Goal: Answer question/provide support

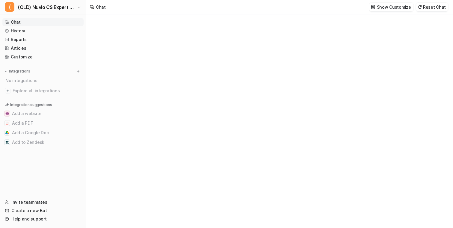
type textarea "**********"
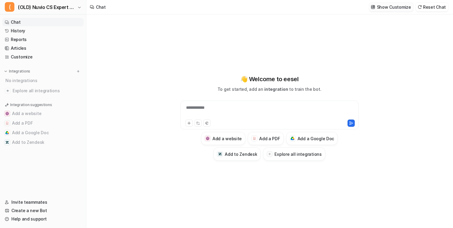
click at [375, 9] on img at bounding box center [373, 7] width 4 height 4
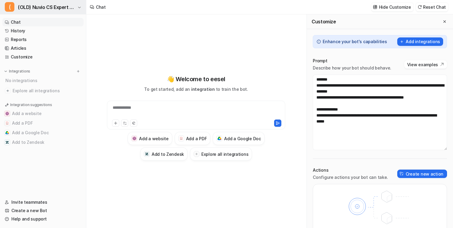
click at [46, 11] on span "(OLD) Nuvio CS Expert V2" at bounding box center [47, 7] width 58 height 8
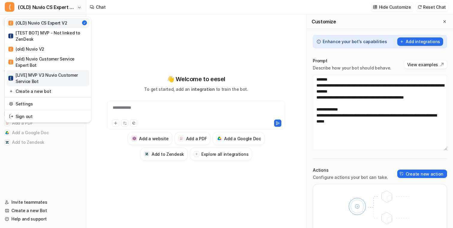
click at [60, 74] on div "[ [LIVE] MVP V3 Nuvio Customer Service Bot" at bounding box center [47, 78] width 79 height 13
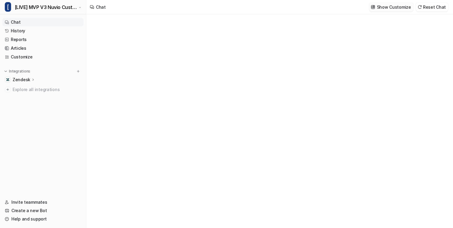
type textarea "**********"
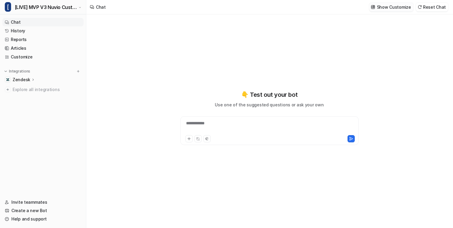
click at [396, 7] on p "Show Customize" at bounding box center [394, 7] width 34 height 6
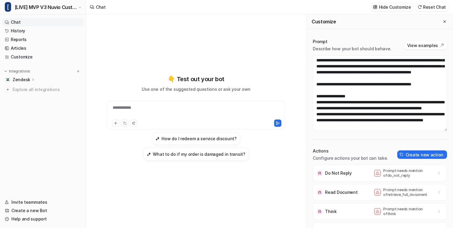
scroll to position [767, 0]
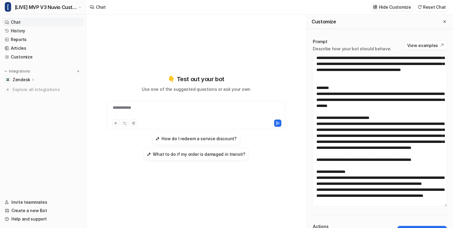
drag, startPoint x: 445, startPoint y: 131, endPoint x: 445, endPoint y: 202, distance: 70.7
click at [445, 202] on textarea at bounding box center [380, 130] width 134 height 151
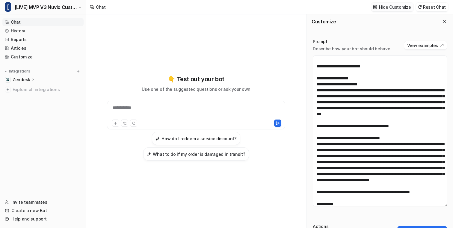
scroll to position [0, 0]
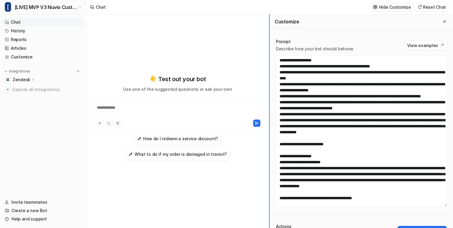
click at [200, 93] on div "**********" at bounding box center [269, 120] width 367 height 213
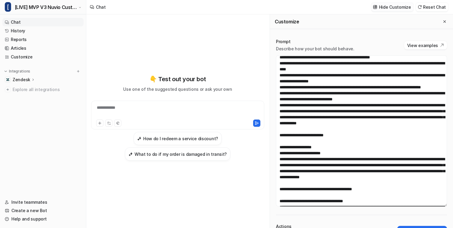
scroll to position [9, 0]
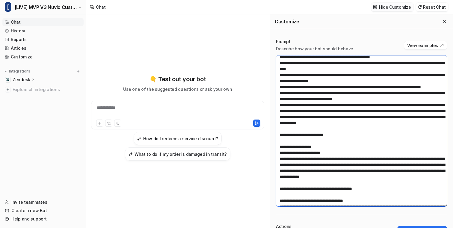
drag, startPoint x: 331, startPoint y: 94, endPoint x: 280, endPoint y: 73, distance: 54.9
click at [280, 73] on textarea at bounding box center [361, 130] width 171 height 151
click at [314, 85] on textarea at bounding box center [361, 130] width 171 height 151
drag, startPoint x: 318, startPoint y: 92, endPoint x: 278, endPoint y: 76, distance: 43.5
click at [278, 76] on textarea at bounding box center [361, 130] width 171 height 151
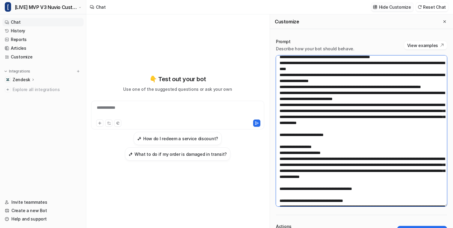
click at [278, 76] on textarea at bounding box center [361, 130] width 171 height 151
drag, startPoint x: 278, startPoint y: 76, endPoint x: 312, endPoint y: 92, distance: 37.9
click at [312, 93] on textarea at bounding box center [361, 130] width 171 height 151
click at [312, 92] on textarea at bounding box center [361, 130] width 171 height 151
drag, startPoint x: 316, startPoint y: 92, endPoint x: 274, endPoint y: 89, distance: 42.7
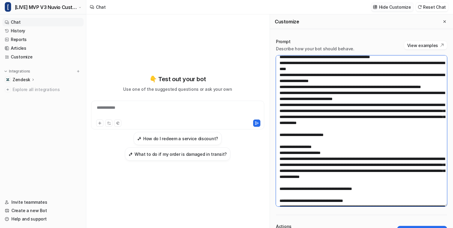
click at [274, 89] on div "Prompt Describe how your bot should behave. View examples Actions Configure act…" at bounding box center [361, 171] width 183 height 277
click at [299, 91] on textarea at bounding box center [361, 130] width 171 height 151
drag, startPoint x: 309, startPoint y: 93, endPoint x: 275, endPoint y: 86, distance: 34.6
click at [275, 86] on div "Prompt Describe how your bot should behave. View examples Actions Configure act…" at bounding box center [361, 171] width 183 height 277
click at [296, 92] on textarea at bounding box center [361, 130] width 171 height 151
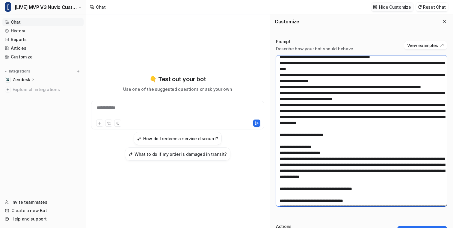
click at [308, 81] on textarea at bounding box center [361, 130] width 171 height 151
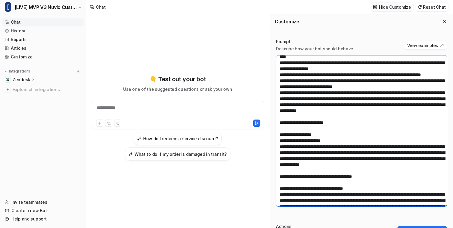
scroll to position [24, 0]
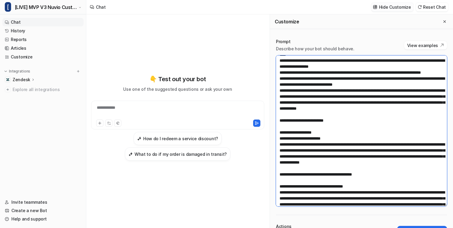
drag, startPoint x: 334, startPoint y: 124, endPoint x: 272, endPoint y: 85, distance: 73.4
click at [272, 85] on div "Prompt Describe how your bot should behave. View examples Actions Configure act…" at bounding box center [361, 171] width 183 height 277
click at [305, 95] on textarea at bounding box center [361, 130] width 171 height 151
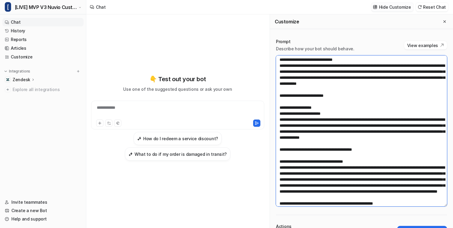
scroll to position [47, 0]
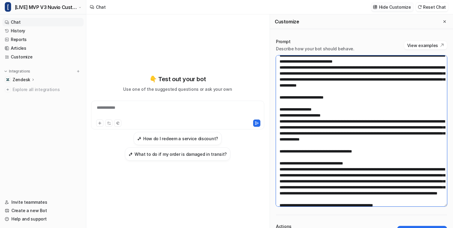
drag, startPoint x: 324, startPoint y: 100, endPoint x: 277, endPoint y: 72, distance: 53.8
click at [277, 72] on textarea at bounding box center [361, 130] width 171 height 151
click at [293, 81] on textarea at bounding box center [361, 130] width 171 height 151
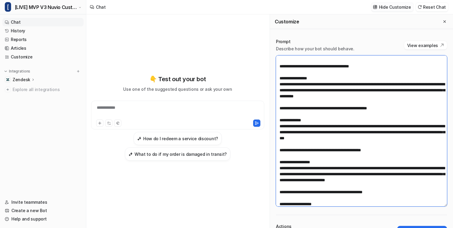
scroll to position [232, 0]
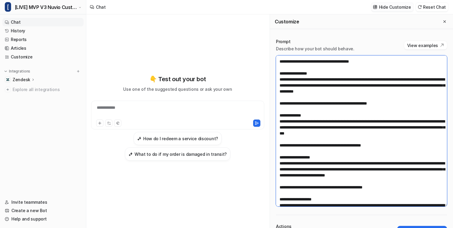
click at [308, 124] on textarea at bounding box center [361, 130] width 171 height 151
click at [327, 124] on textarea at bounding box center [361, 130] width 171 height 151
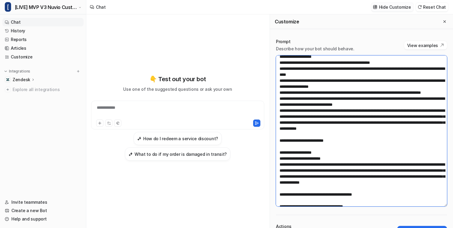
scroll to position [0, 0]
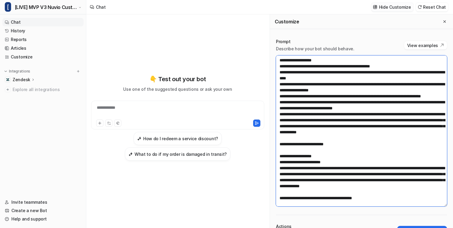
drag, startPoint x: 326, startPoint y: 150, endPoint x: 278, endPoint y: 58, distance: 103.5
click at [278, 58] on textarea at bounding box center [361, 130] width 171 height 151
click at [296, 80] on textarea at bounding box center [361, 130] width 171 height 151
drag, startPoint x: 330, startPoint y: 149, endPoint x: 358, endPoint y: 57, distance: 95.0
click at [358, 57] on textarea at bounding box center [361, 130] width 171 height 151
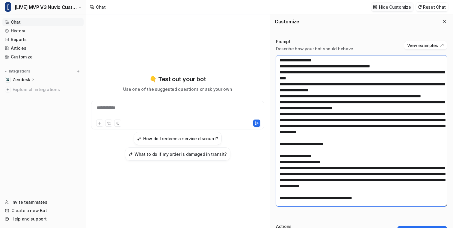
click at [358, 60] on textarea at bounding box center [361, 130] width 171 height 151
drag, startPoint x: 354, startPoint y: 77, endPoint x: 277, endPoint y: 74, distance: 77.0
click at [277, 74] on textarea at bounding box center [361, 130] width 171 height 151
click at [301, 94] on textarea at bounding box center [361, 130] width 171 height 151
click at [327, 122] on textarea at bounding box center [361, 130] width 171 height 151
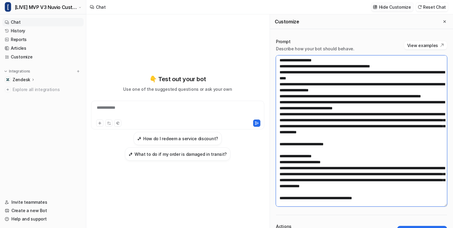
click at [358, 128] on textarea at bounding box center [361, 130] width 171 height 151
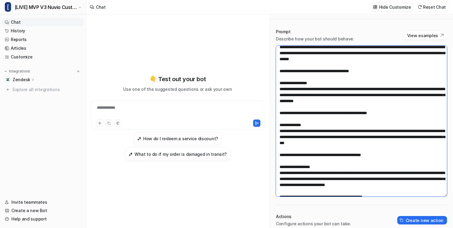
scroll to position [213, 0]
drag, startPoint x: 411, startPoint y: 91, endPoint x: 378, endPoint y: 66, distance: 41.9
click at [378, 66] on textarea at bounding box center [361, 121] width 171 height 151
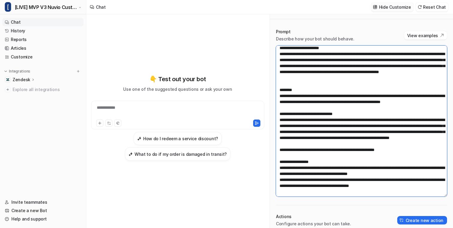
scroll to position [559, 0]
drag, startPoint x: 425, startPoint y: 156, endPoint x: 274, endPoint y: 129, distance: 154.2
click at [274, 129] on div "Prompt Describe how your bot should behave. View examples Actions Configure act…" at bounding box center [361, 161] width 183 height 277
click at [323, 137] on textarea at bounding box center [361, 121] width 171 height 151
drag, startPoint x: 406, startPoint y: 141, endPoint x: 279, endPoint y: 137, distance: 126.4
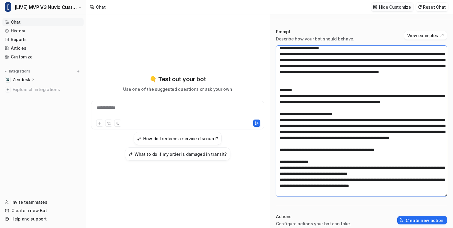
click at [279, 137] on textarea at bounding box center [361, 121] width 171 height 151
click at [287, 140] on textarea at bounding box center [361, 121] width 171 height 151
drag, startPoint x: 406, startPoint y: 134, endPoint x: 278, endPoint y: 90, distance: 135.6
click at [278, 90] on textarea at bounding box center [361, 121] width 171 height 151
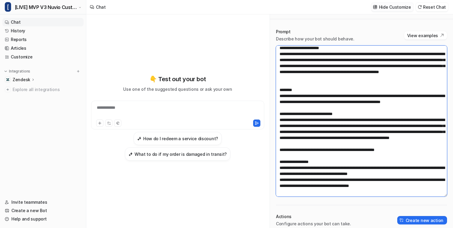
click at [318, 105] on textarea at bounding box center [361, 121] width 171 height 151
click at [323, 118] on textarea at bounding box center [361, 121] width 171 height 151
click at [330, 120] on textarea at bounding box center [361, 121] width 171 height 151
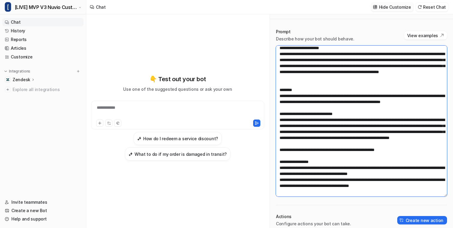
drag, startPoint x: 336, startPoint y: 111, endPoint x: 280, endPoint y: 85, distance: 61.6
click at [280, 85] on textarea at bounding box center [361, 121] width 171 height 151
click at [293, 87] on textarea at bounding box center [361, 121] width 171 height 151
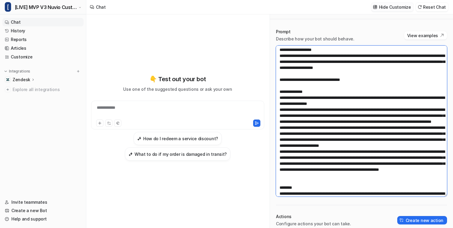
scroll to position [368, 0]
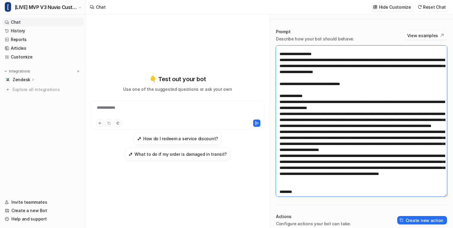
drag, startPoint x: 370, startPoint y: 117, endPoint x: 365, endPoint y: 75, distance: 42.0
click at [365, 75] on textarea at bounding box center [361, 121] width 171 height 151
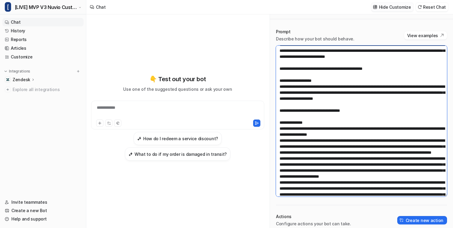
scroll to position [336, 0]
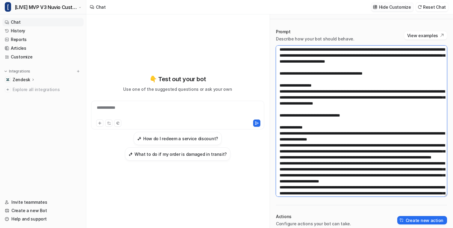
drag, startPoint x: 384, startPoint y: 106, endPoint x: 363, endPoint y: 70, distance: 41.9
click at [363, 70] on textarea at bounding box center [361, 121] width 171 height 151
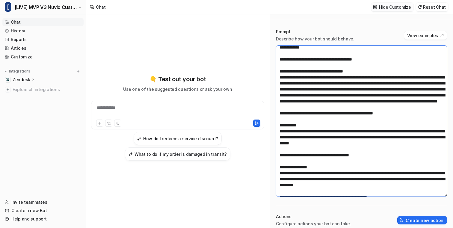
scroll to position [0, 0]
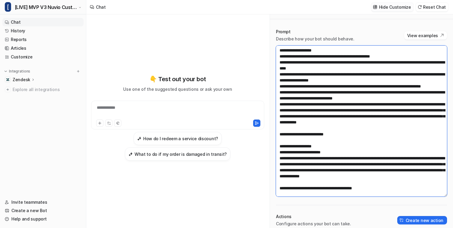
click at [313, 86] on textarea at bounding box center [361, 121] width 171 height 151
click at [385, 78] on textarea at bounding box center [361, 121] width 171 height 151
click at [388, 79] on textarea at bounding box center [361, 121] width 171 height 151
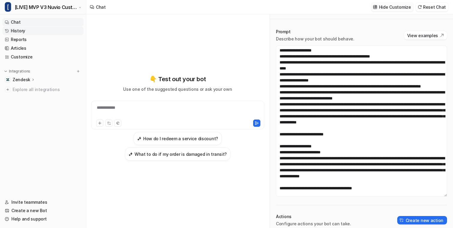
click at [57, 31] on link "History" at bounding box center [42, 31] width 81 height 8
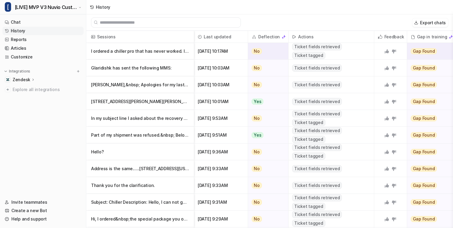
click at [149, 53] on p "I ordered a chiller pro that has never worked. I plugged it in and got an Error" at bounding box center [140, 51] width 98 height 17
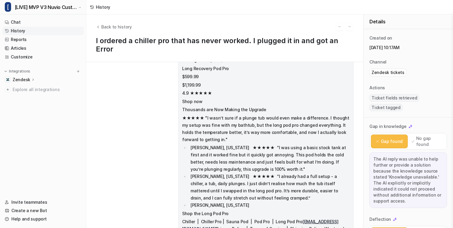
scroll to position [271, 0]
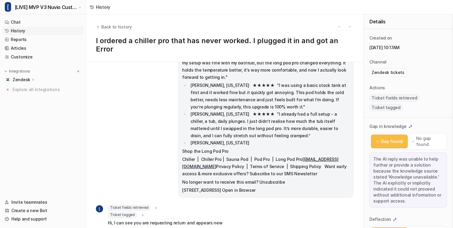
click at [155, 205] on div "Ticket fields retrieved" at bounding box center [133, 208] width 51 height 6
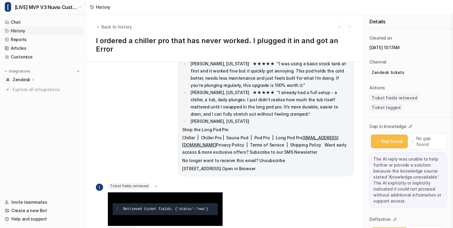
scroll to position [308, 0]
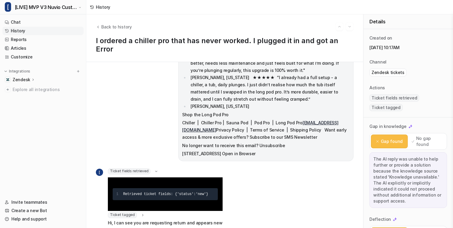
click at [140, 213] on icon at bounding box center [142, 215] width 4 height 4
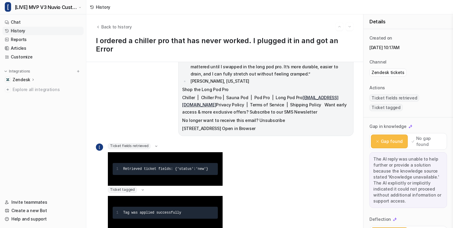
scroll to position [344, 0]
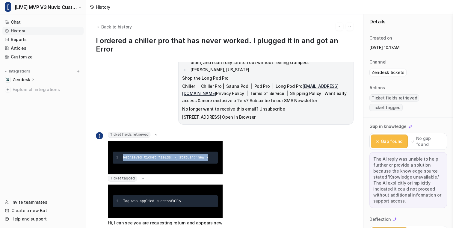
drag, startPoint x: 124, startPoint y: 143, endPoint x: 211, endPoint y: 143, distance: 87.7
click at [211, 152] on pre "1 Retrieved ticket fields : { 'status' : 'new' }" at bounding box center [165, 158] width 105 height 12
click at [208, 155] on span "}" at bounding box center [207, 157] width 2 height 4
drag, startPoint x: 210, startPoint y: 143, endPoint x: 114, endPoint y: 141, distance: 96.4
click at [114, 152] on pre "1 Retrieved ticket fields : { 'status' : 'new' }" at bounding box center [165, 158] width 105 height 12
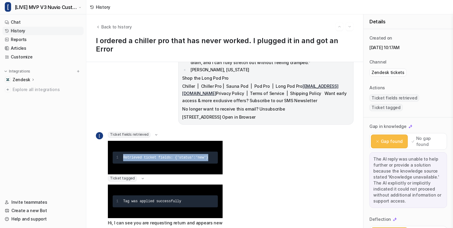
click at [133, 155] on span "Retrieved ticket fields" at bounding box center [147, 157] width 48 height 4
click at [130, 155] on span "Retrieved ticket fields" at bounding box center [147, 157] width 48 height 4
click at [142, 178] on icon at bounding box center [143, 178] width 2 height 1
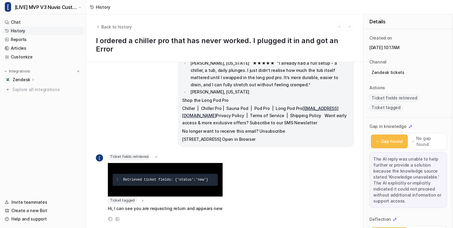
scroll to position [308, 0]
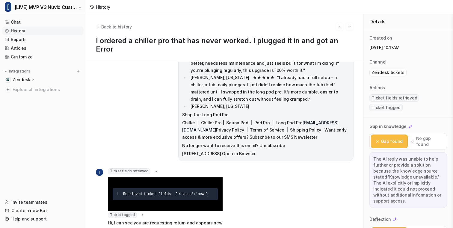
click at [149, 168] on div "Ticket fields retrieved" at bounding box center [133, 171] width 51 height 6
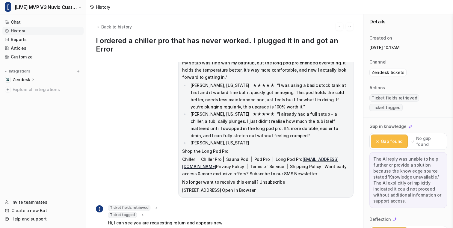
click at [151, 205] on div "Ticket fields retrieved" at bounding box center [133, 208] width 51 height 6
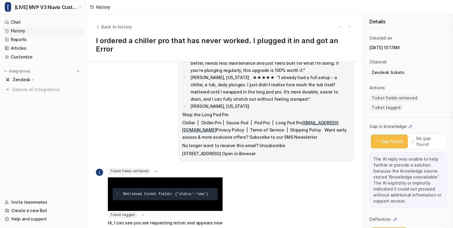
click at [140, 213] on icon at bounding box center [142, 215] width 4 height 4
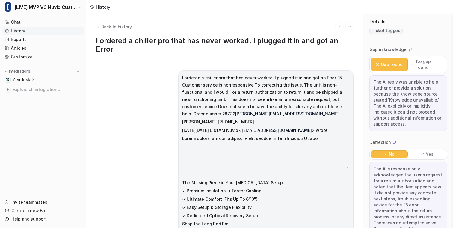
scroll to position [109, 0]
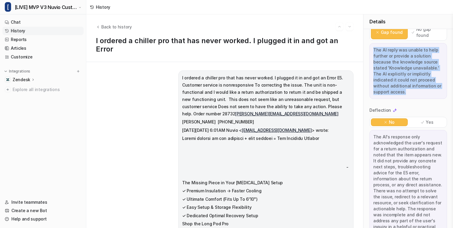
drag, startPoint x: 399, startPoint y: 91, endPoint x: 374, endPoint y: 44, distance: 53.6
click at [374, 44] on div "The AI reply was unable to help further or provide a solution because the knowl…" at bounding box center [408, 71] width 78 height 56
drag, startPoint x: 373, startPoint y: 44, endPoint x: 393, endPoint y: 87, distance: 48.4
click at [394, 87] on div "The AI reply was unable to help further or provide a solution because the knowl…" at bounding box center [408, 71] width 78 height 56
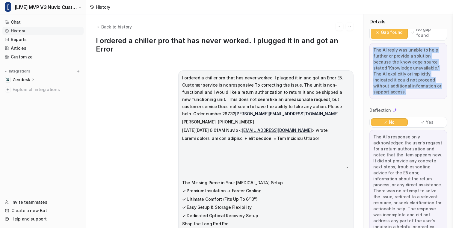
click at [393, 87] on div "The AI reply was unable to help further or provide a solution because the knowl…" at bounding box center [408, 71] width 78 height 56
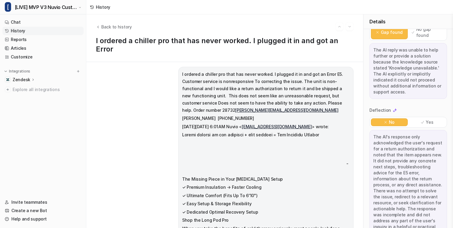
scroll to position [0, 0]
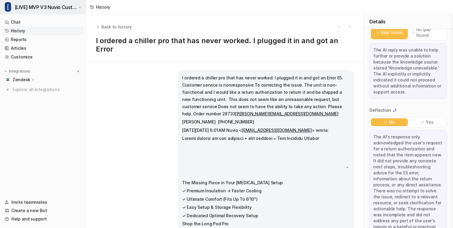
click at [73, 9] on span "[LIVE] MVP V3 Nuvio Customer Service Bot" at bounding box center [46, 7] width 63 height 8
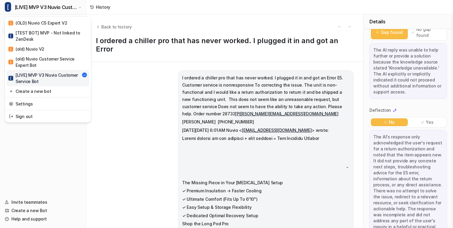
click at [134, 29] on div "[ [LIVE] MVP V3 Nuvio Customer Service Bot ( (OLD) Nuvio CS Expert V2 [ [TEST B…" at bounding box center [226, 114] width 453 height 228
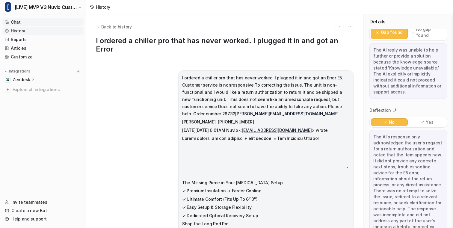
click at [54, 23] on link "Chat" at bounding box center [42, 22] width 81 height 8
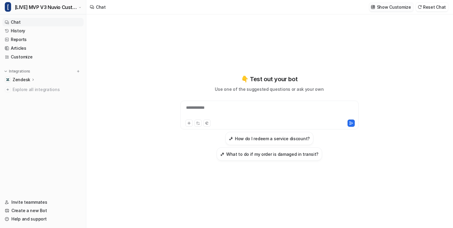
click at [402, 6] on p "Show Customize" at bounding box center [394, 7] width 34 height 6
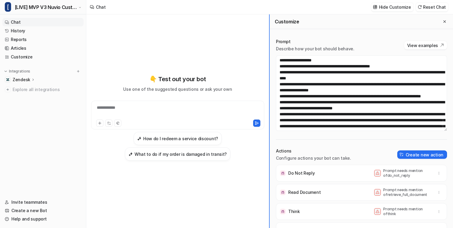
click at [243, 102] on div "**********" at bounding box center [269, 120] width 367 height 213
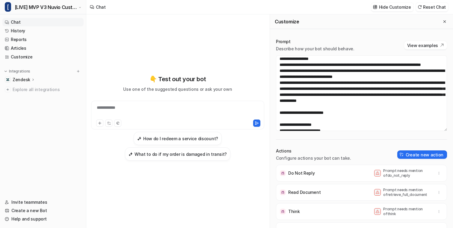
scroll to position [30, 0]
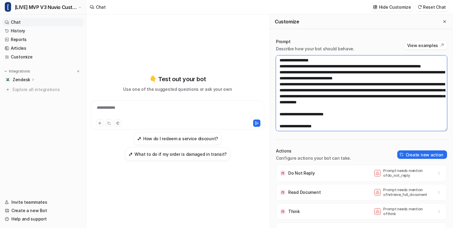
click at [329, 99] on textarea at bounding box center [361, 92] width 171 height 75
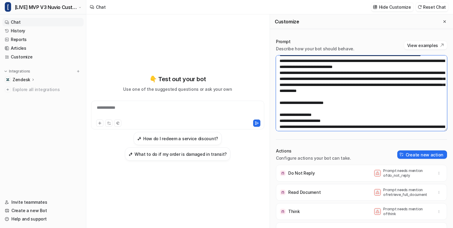
click at [331, 107] on textarea at bounding box center [361, 92] width 171 height 75
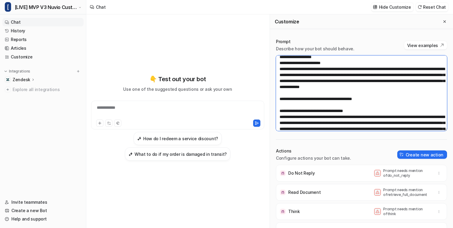
scroll to position [96, 0]
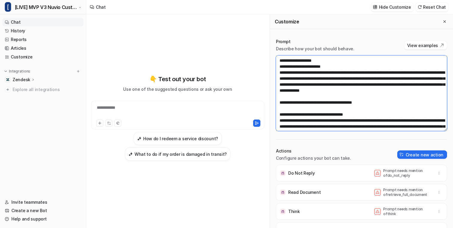
drag, startPoint x: 338, startPoint y: 112, endPoint x: 271, endPoint y: 72, distance: 77.6
click at [271, 72] on div "Prompt Describe how your bot should behave. View examples Actions Configure act…" at bounding box center [361, 133] width 183 height 201
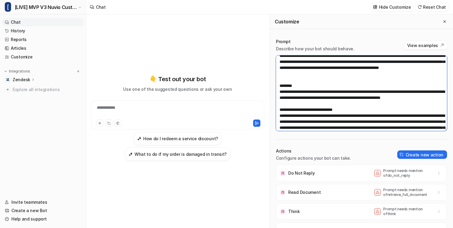
scroll to position [502, 0]
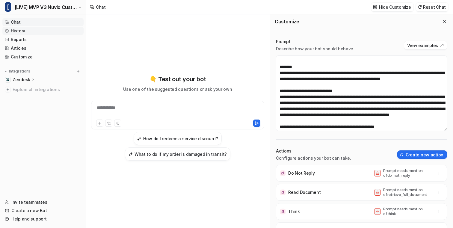
click at [56, 32] on link "History" at bounding box center [42, 31] width 81 height 8
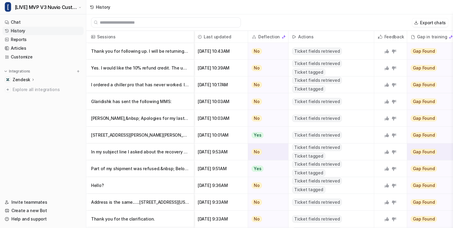
click at [155, 151] on p "In my subject line I asked about the recovery pod portable bath NOT the chiller." at bounding box center [140, 151] width 98 height 17
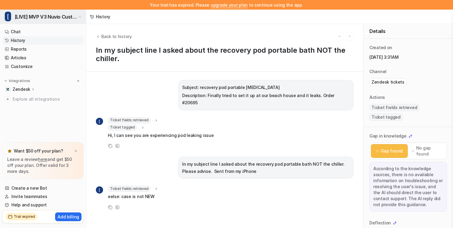
click at [62, 21] on button "[ [LIVE] MVP V3 Nuvio Customer Service Bot" at bounding box center [43, 17] width 86 height 14
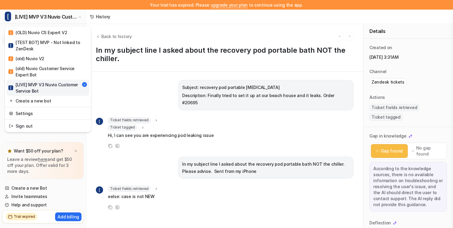
click at [70, 87] on div "[ [LIVE] MVP V3 Nuvio Customer Service Bot" at bounding box center [44, 87] width 73 height 13
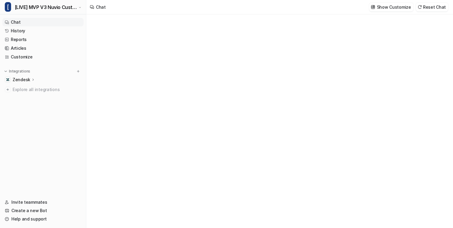
type textarea "**********"
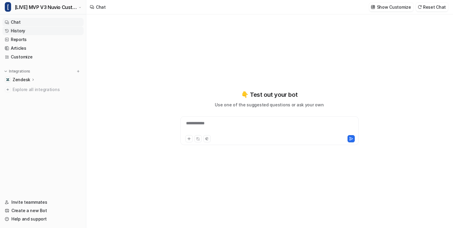
click at [54, 29] on link "History" at bounding box center [42, 31] width 81 height 8
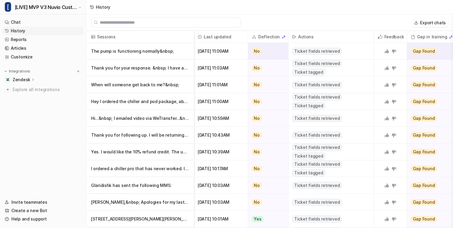
click at [148, 57] on p "The pump is functioning normally&nbsp;" at bounding box center [140, 51] width 98 height 17
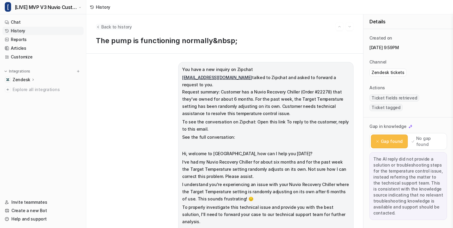
click at [123, 27] on span "Back to history" at bounding box center [116, 27] width 31 height 6
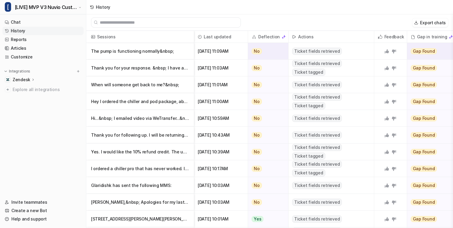
click at [144, 55] on p "The pump is functioning normally&nbsp;" at bounding box center [140, 51] width 98 height 17
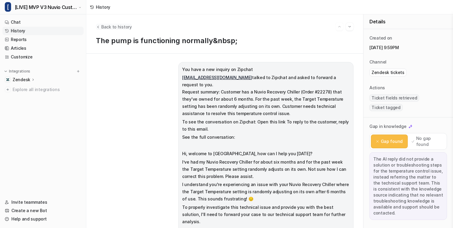
click at [114, 27] on span "Back to history" at bounding box center [116, 27] width 31 height 6
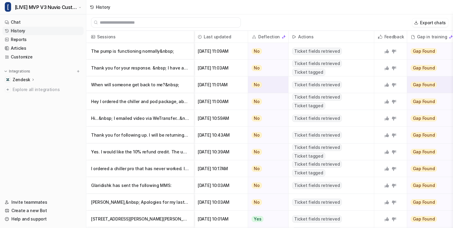
click at [126, 77] on p "When will someone get back to me?&nbsp;" at bounding box center [140, 84] width 98 height 17
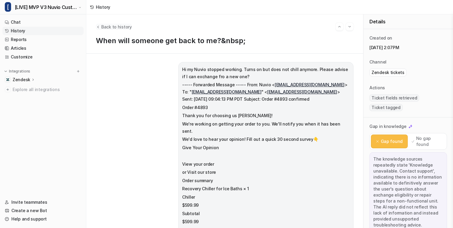
click at [116, 28] on span "Back to history" at bounding box center [116, 27] width 31 height 6
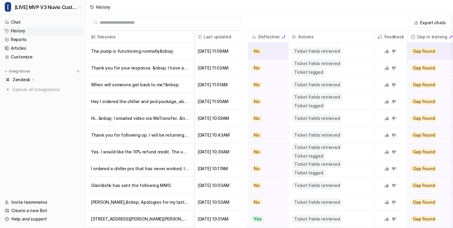
click at [118, 55] on p "The pump is functioning normally&nbsp;" at bounding box center [140, 51] width 98 height 17
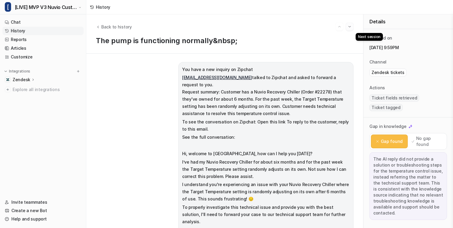
click at [349, 28] on img "Go to next session" at bounding box center [349, 26] width 4 height 5
click at [118, 28] on span "Back to history" at bounding box center [116, 27] width 31 height 6
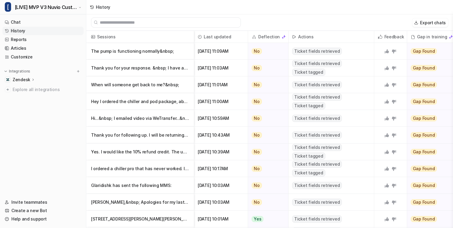
click at [151, 53] on p "The pump is functioning normally&nbsp;" at bounding box center [140, 51] width 98 height 17
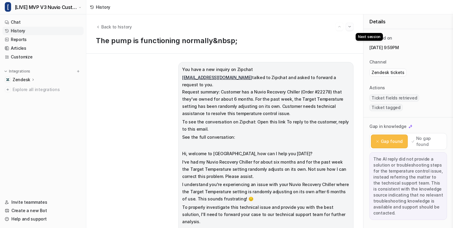
click at [350, 27] on img "Go to next session" at bounding box center [349, 26] width 4 height 5
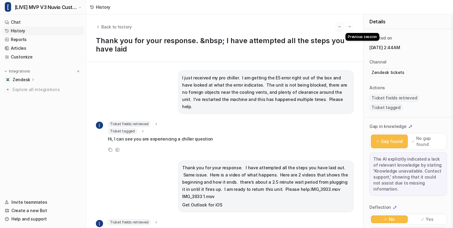
click at [340, 28] on img "Go to previous session" at bounding box center [339, 26] width 4 height 5
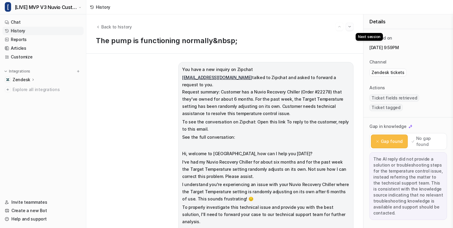
click at [349, 28] on img "Go to next session" at bounding box center [349, 26] width 4 height 5
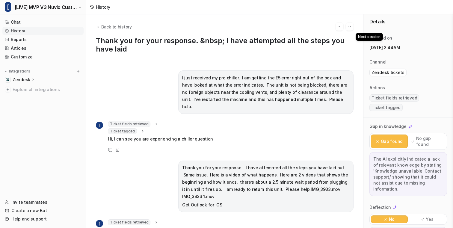
click at [349, 28] on img "Go to next session" at bounding box center [349, 26] width 4 height 5
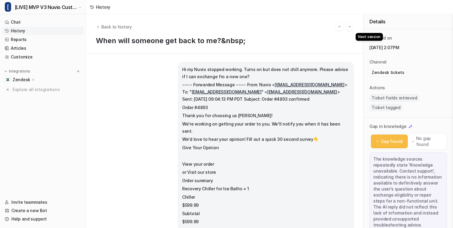
click at [349, 28] on img "Go to next session" at bounding box center [349, 26] width 4 height 5
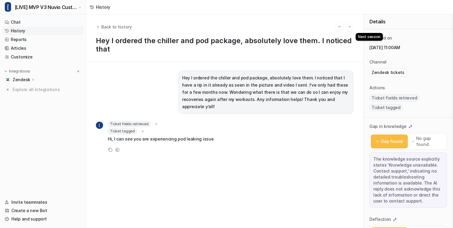
click at [349, 28] on img "Go to next session" at bounding box center [349, 26] width 4 height 5
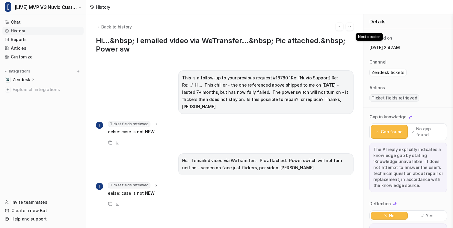
click at [349, 28] on img "Go to next session" at bounding box center [349, 26] width 4 height 5
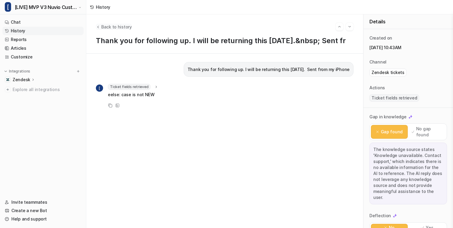
click at [113, 27] on span "Back to history" at bounding box center [116, 27] width 31 height 6
